Goal: Information Seeking & Learning: Learn about a topic

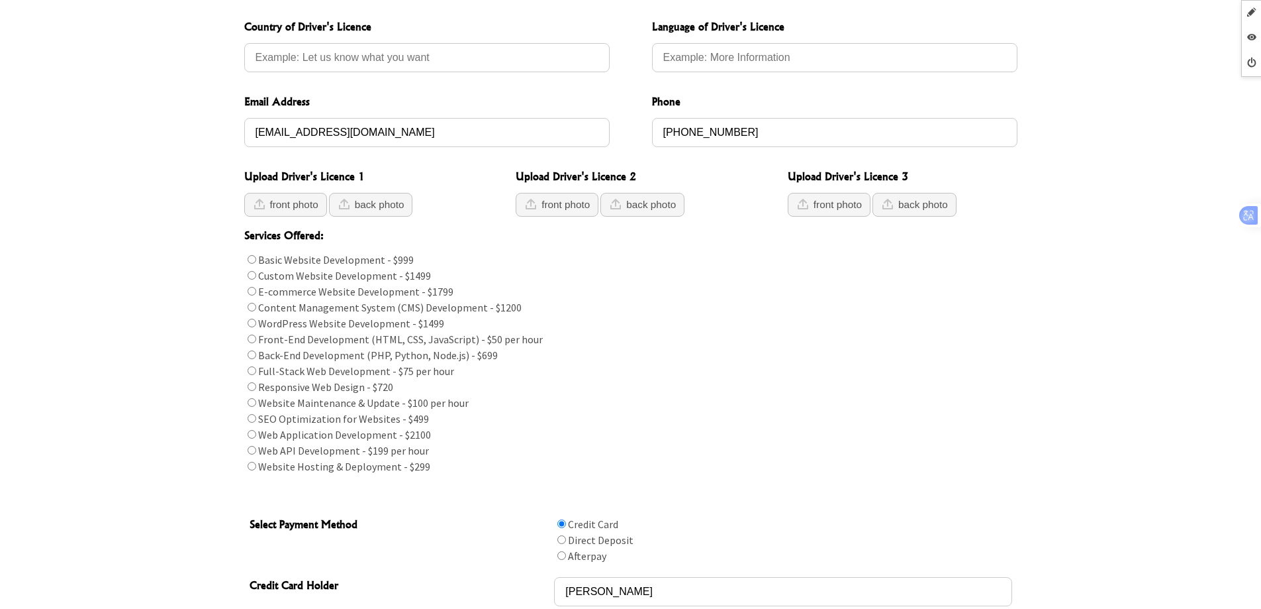
scroll to position [464, 0]
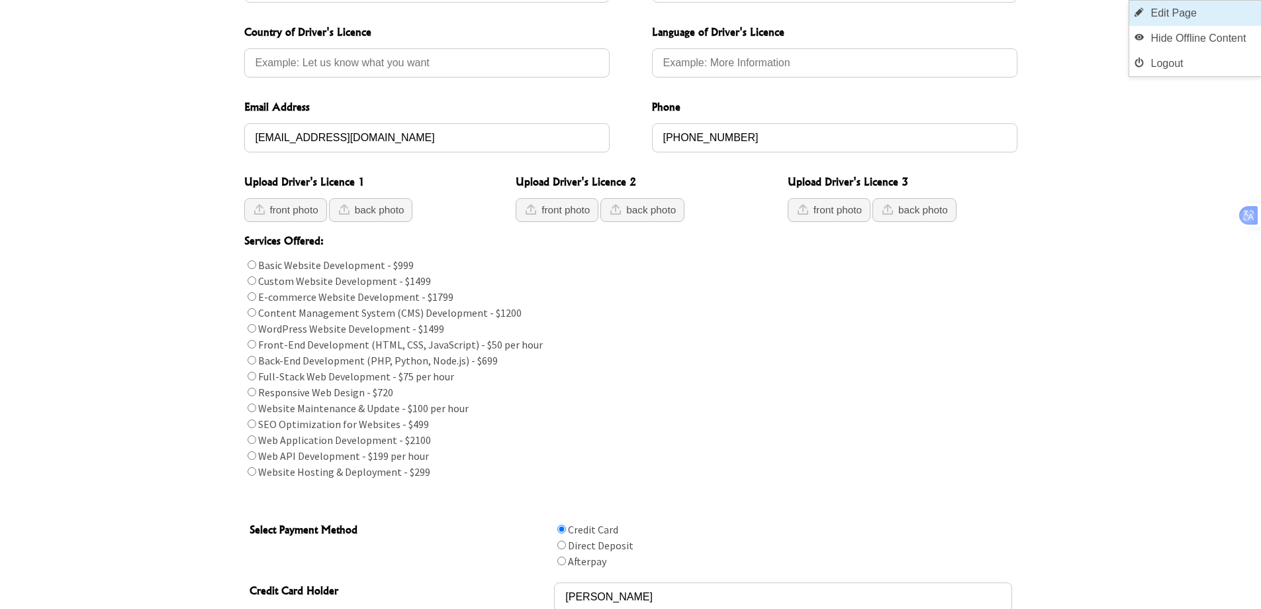
click at [1206, 11] on link "Edit Page" at bounding box center [1196, 13] width 132 height 25
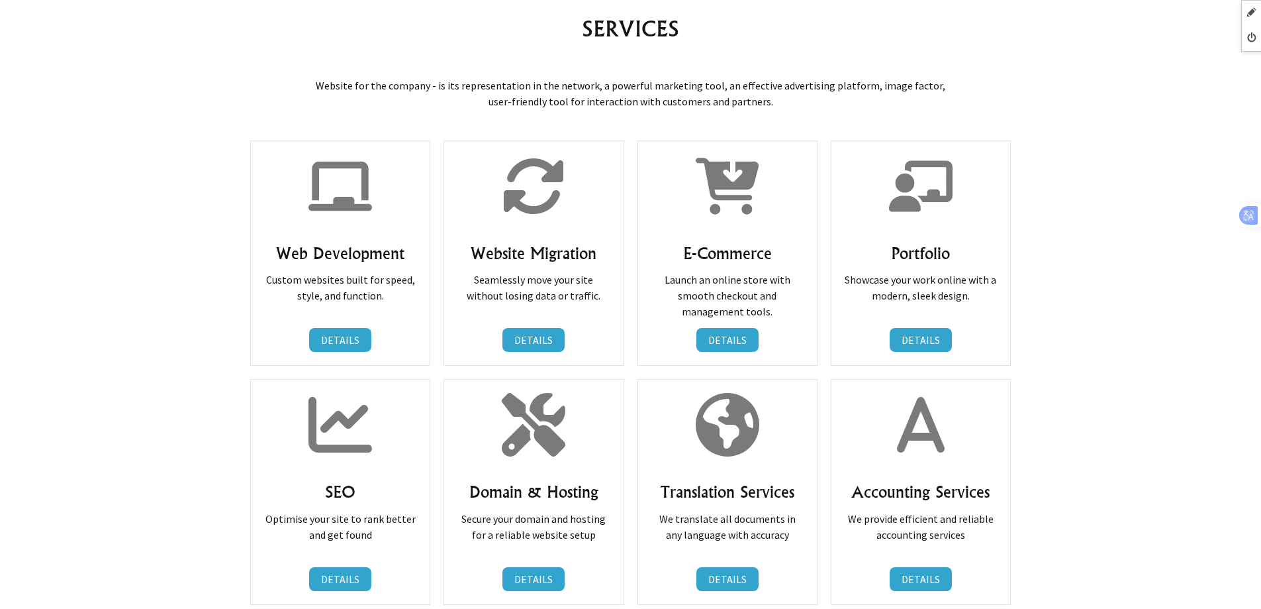
scroll to position [662, 0]
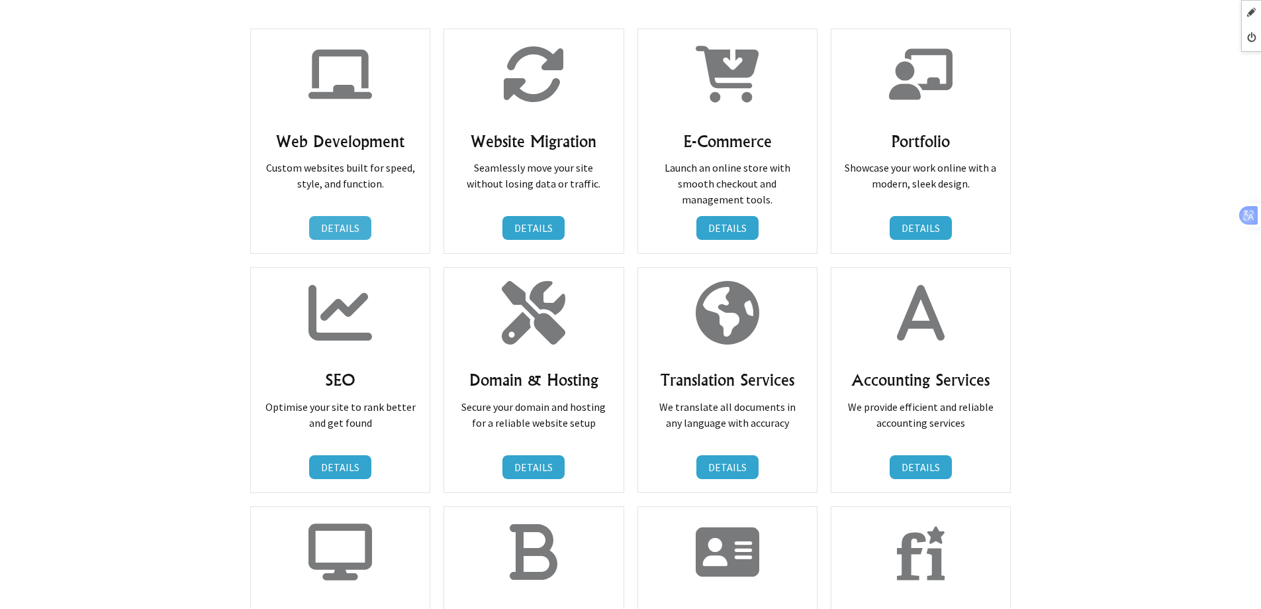
click at [332, 228] on link "DETAILS" at bounding box center [340, 228] width 62 height 24
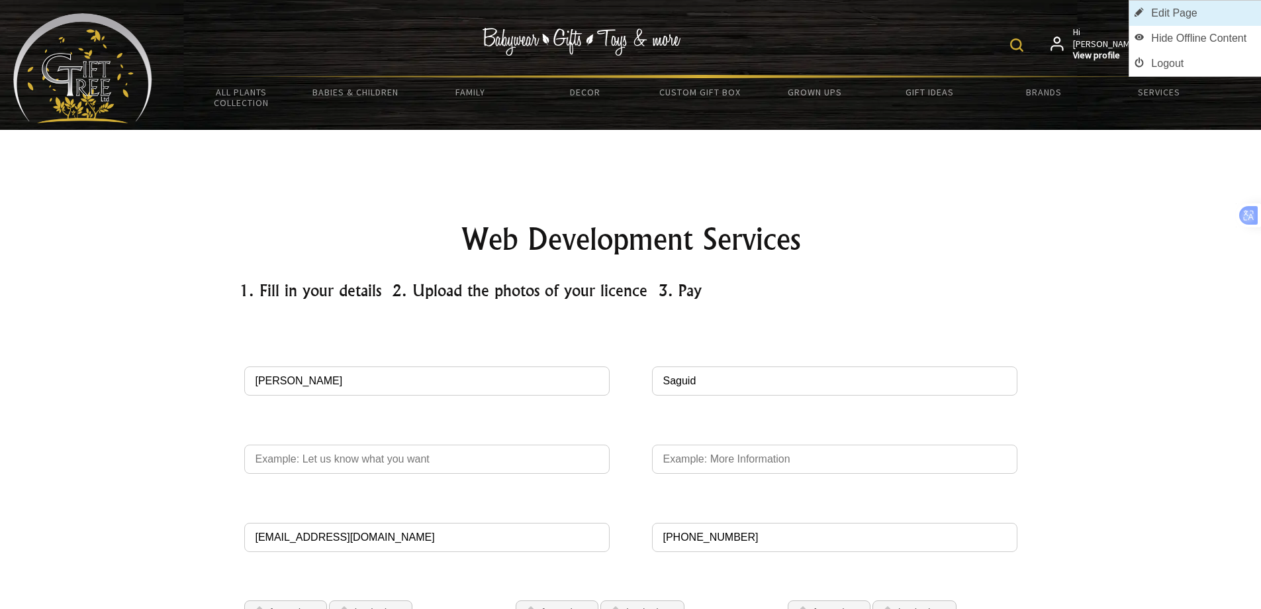
click at [1239, 11] on link "Edit Page" at bounding box center [1196, 13] width 132 height 25
